Goal: Task Accomplishment & Management: Use online tool/utility

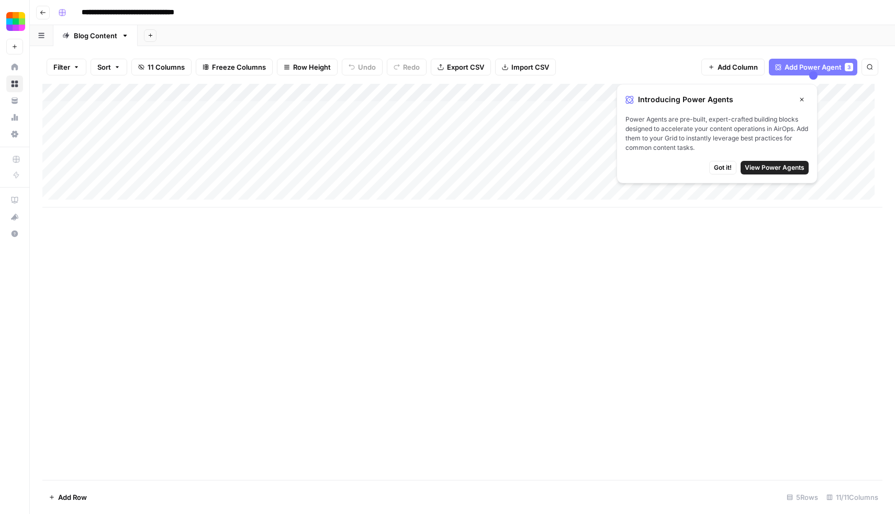
click at [800, 97] on icon "button" at bounding box center [802, 99] width 6 height 6
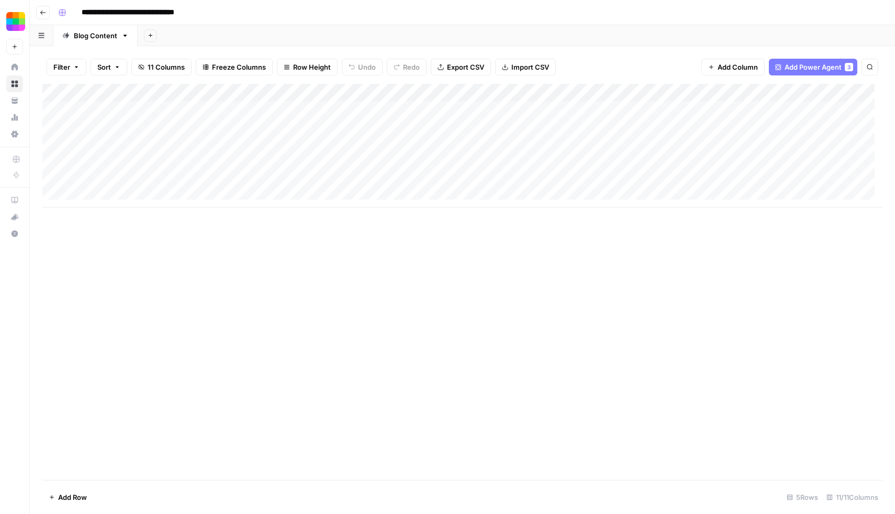
click at [44, 11] on icon "button" at bounding box center [43, 12] width 6 height 6
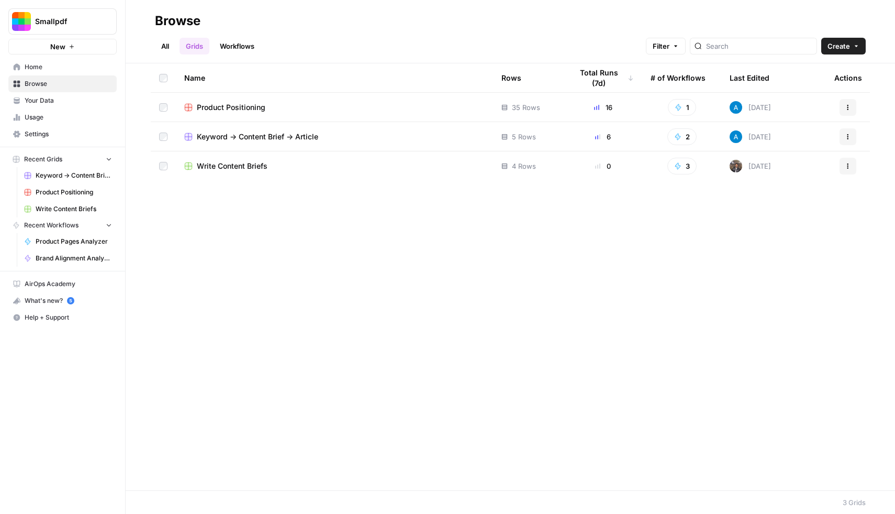
click at [312, 140] on span "Keyword -> Content Brief -> Article" at bounding box center [257, 136] width 121 height 10
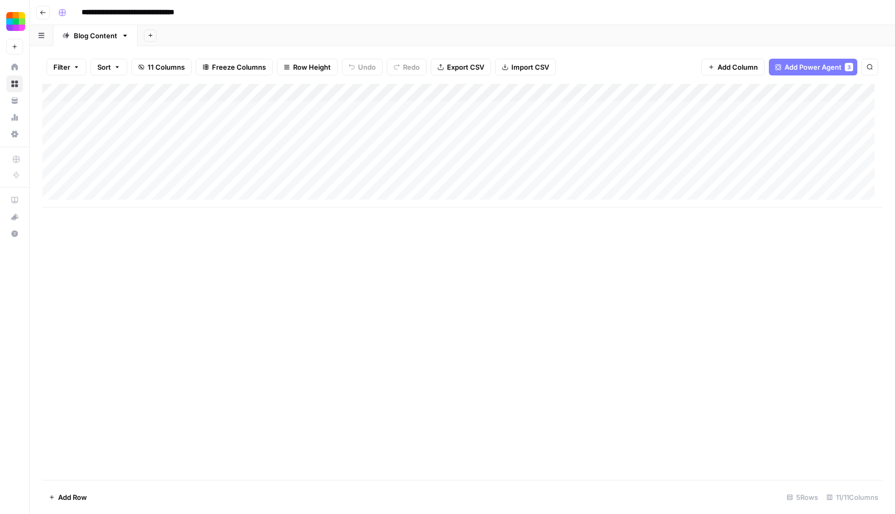
click at [291, 107] on div "Add Column" at bounding box center [462, 146] width 840 height 124
click at [318, 109] on div "Add Column" at bounding box center [462, 146] width 840 height 124
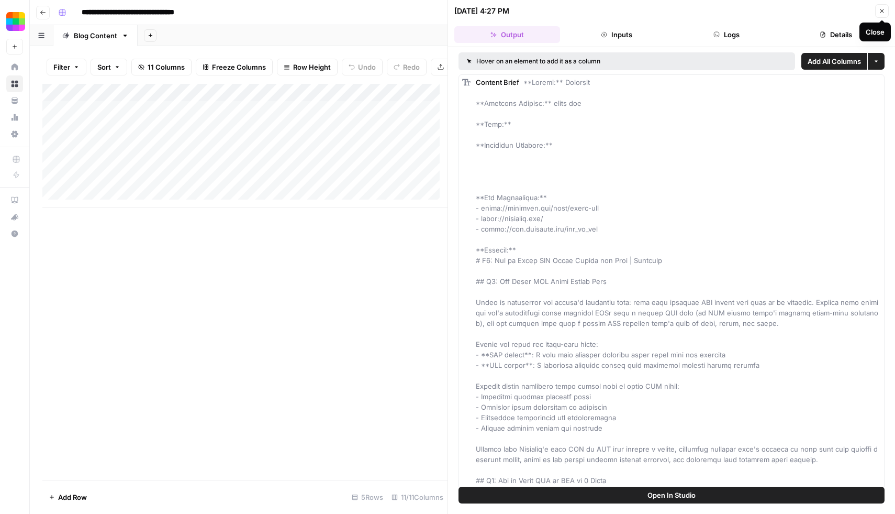
click at [879, 12] on icon "button" at bounding box center [882, 11] width 6 height 6
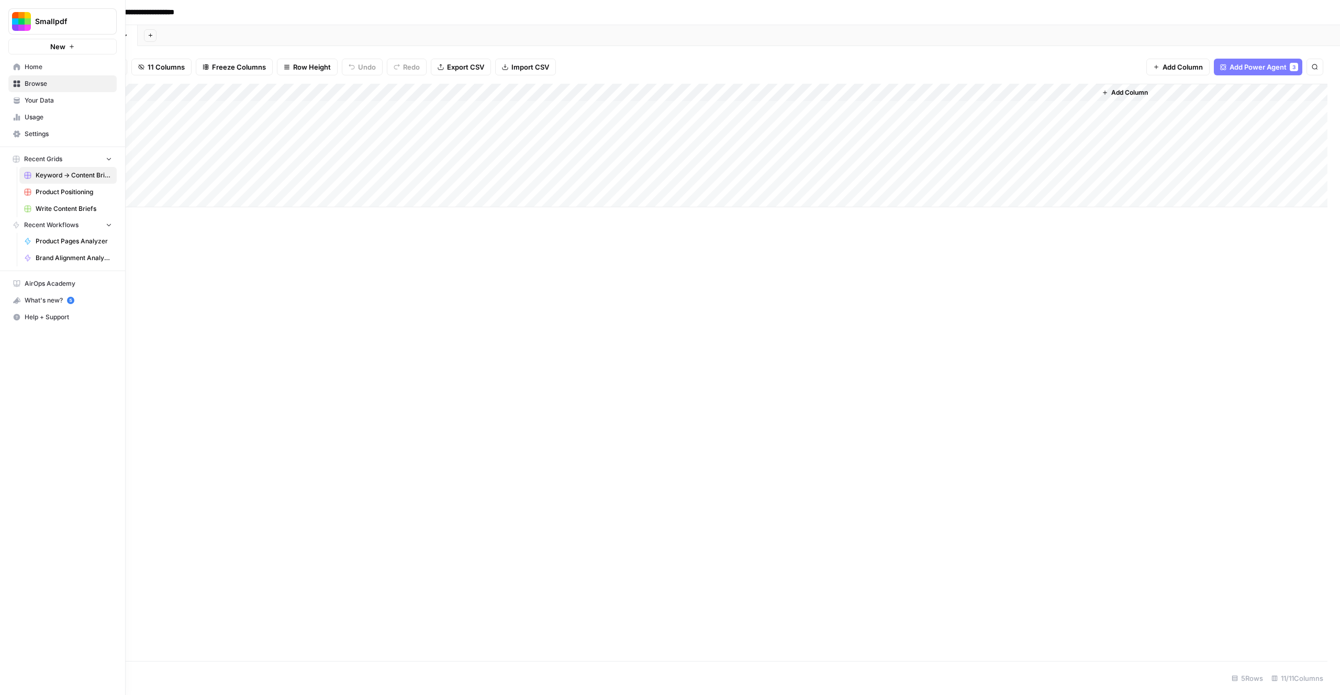
click at [41, 103] on span "Your Data" at bounding box center [68, 100] width 87 height 9
